Goal: Check status

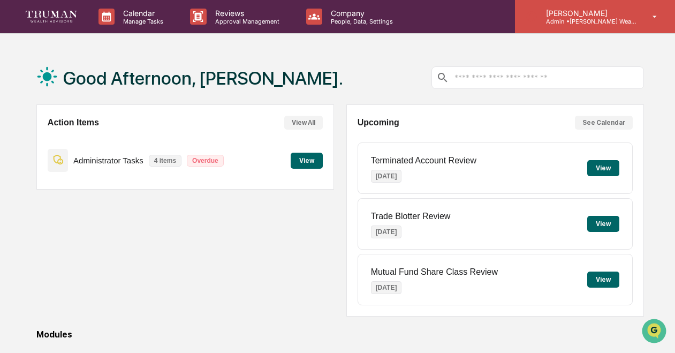
click at [547, 24] on p "Admin • [PERSON_NAME] Wealth" at bounding box center [587, 21] width 100 height 7
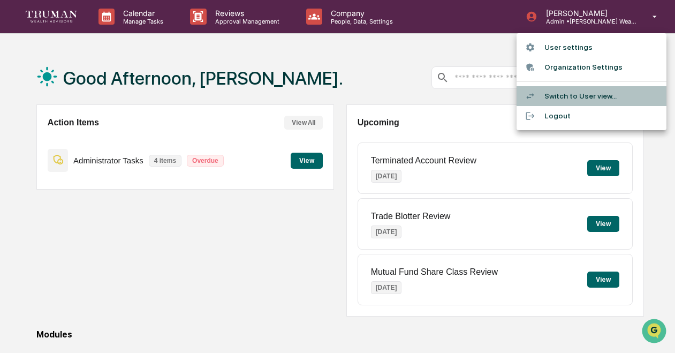
click at [538, 96] on div at bounding box center [534, 96] width 19 height 10
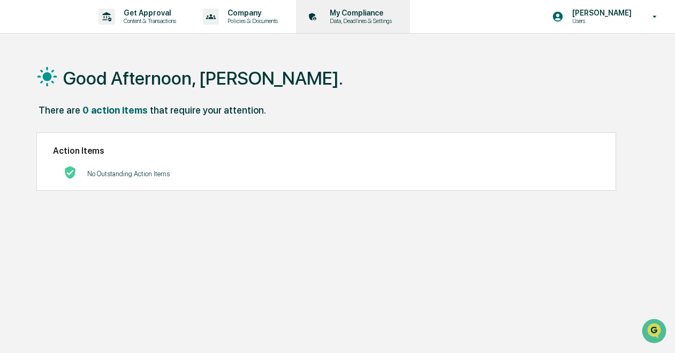
click at [355, 19] on p "Data, Deadlines & Settings" at bounding box center [359, 20] width 76 height 7
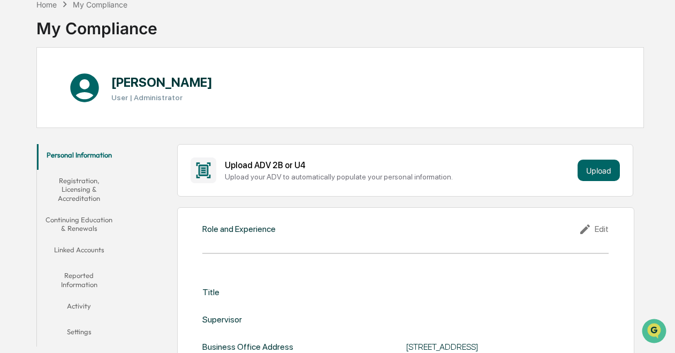
scroll to position [64, 0]
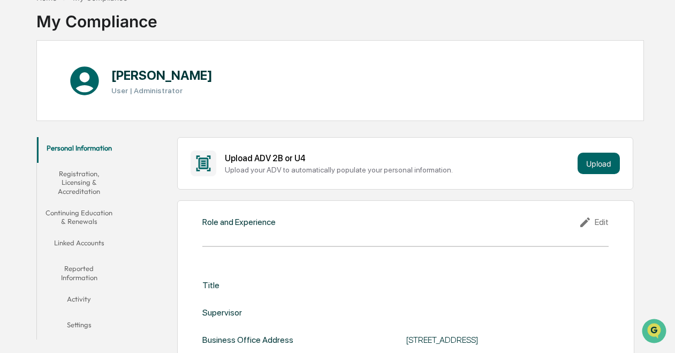
click at [72, 238] on button "Linked Accounts" at bounding box center [79, 245] width 85 height 26
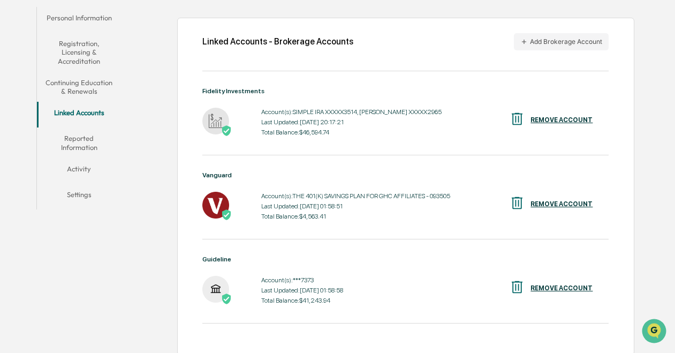
scroll to position [202, 0]
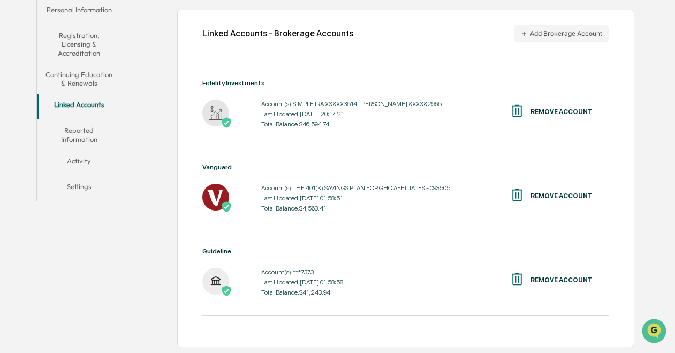
click at [318, 127] on div "Total Balance: $46,594.74" at bounding box center [351, 123] width 180 height 7
click at [317, 206] on div "Total Balance: $4,563.41" at bounding box center [355, 207] width 189 height 7
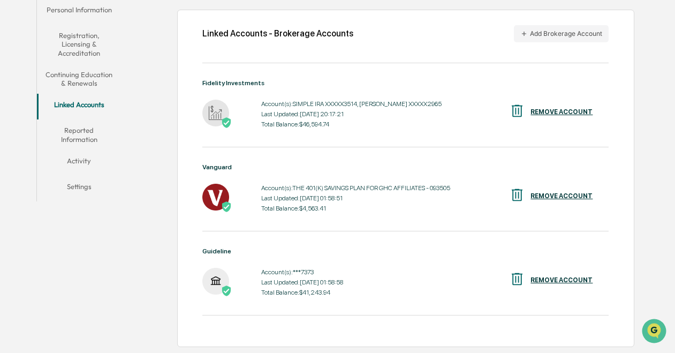
click at [330, 287] on div "Account(s): ***7373 Last Updated: [DATE] 01:58:58 Total Balance: $41,243.94" at bounding box center [302, 281] width 82 height 33
click at [242, 254] on div "Guideline" at bounding box center [405, 250] width 406 height 7
click at [326, 292] on div "Total Balance: $41,243.94" at bounding box center [302, 291] width 82 height 7
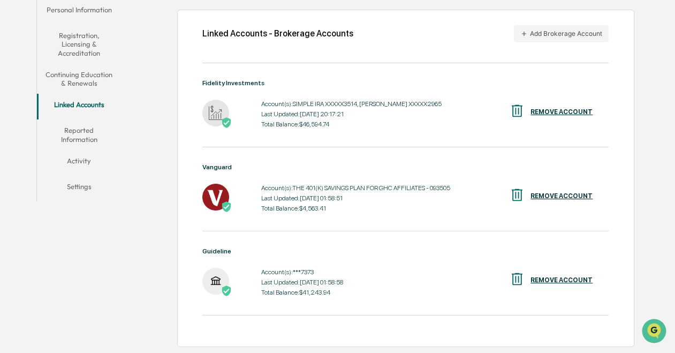
click at [337, 316] on div "Fidelity Investments Account(s): SIMPLE IRA XXXXX3514, [PERSON_NAME] XXXXX2965 …" at bounding box center [405, 205] width 406 height 252
